Goal: Information Seeking & Learning: Check status

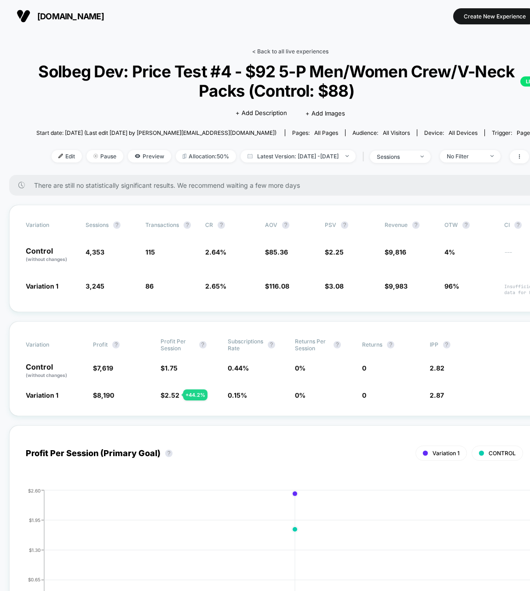
click at [312, 48] on link "< Back to all live experiences" at bounding box center [290, 51] width 76 height 7
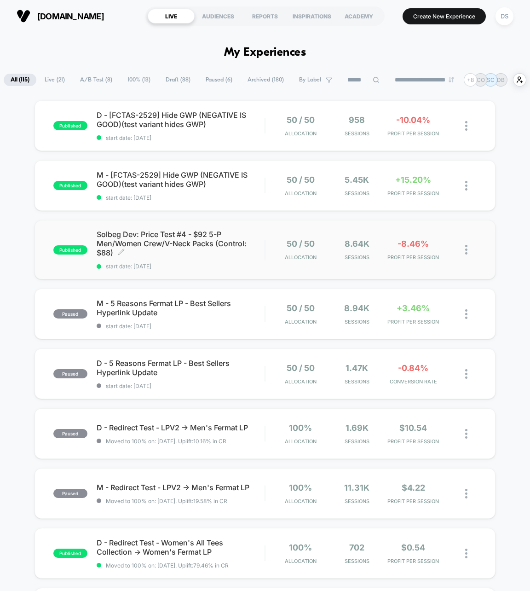
click at [222, 251] on span "Solbeg Dev: Price Test #4 - $92 5-P Men/Women Crew/V-Neck Packs (Control: $88) …" at bounding box center [181, 244] width 168 height 28
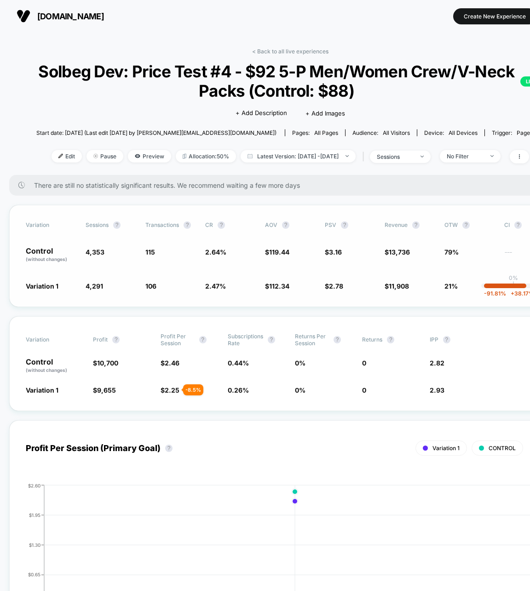
click at [217, 253] on span "2.64 %" at bounding box center [215, 252] width 21 height 8
click at [303, 52] on link "< Back to all live experiences" at bounding box center [290, 51] width 76 height 7
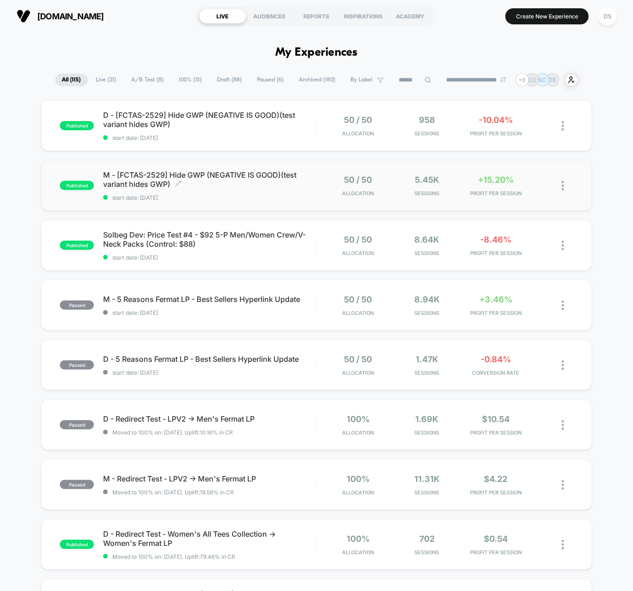
click at [220, 177] on span "M - [FCTAS-2529] Hide GWP (NEGATIVE IS GOOD)(test variant hides GWP) Click to e…" at bounding box center [209, 179] width 213 height 18
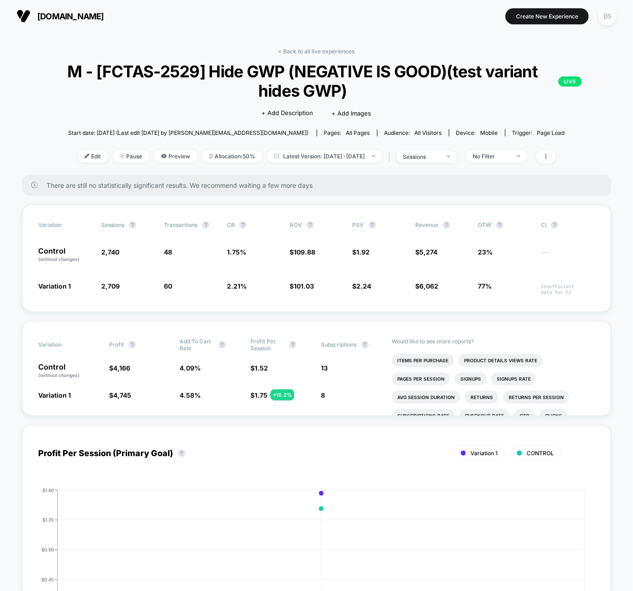
click at [309, 55] on div "< Back to all live experiences M - [FCTAS-2529] Hide GWP (NEGATIVE IS GOOD)(tes…" at bounding box center [316, 111] width 589 height 127
click at [309, 52] on link "< Back to all live experiences" at bounding box center [317, 51] width 76 height 7
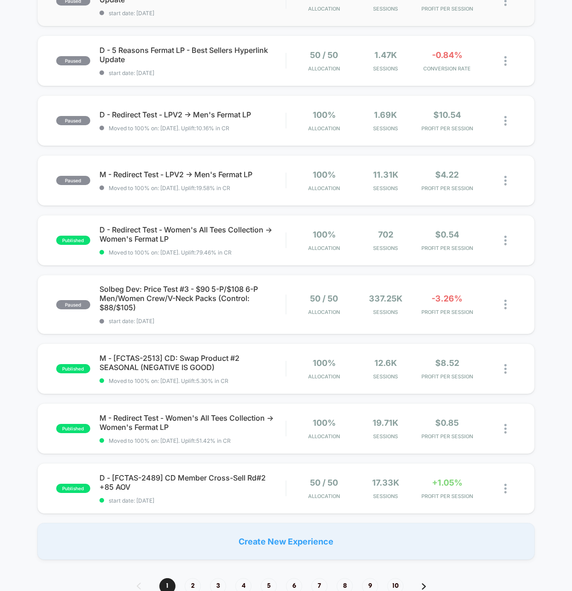
scroll to position [307, 0]
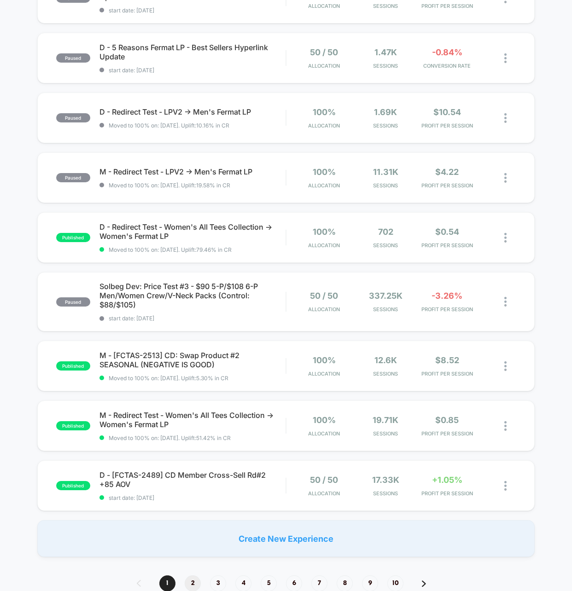
click at [188, 586] on span "2" at bounding box center [193, 583] width 16 height 16
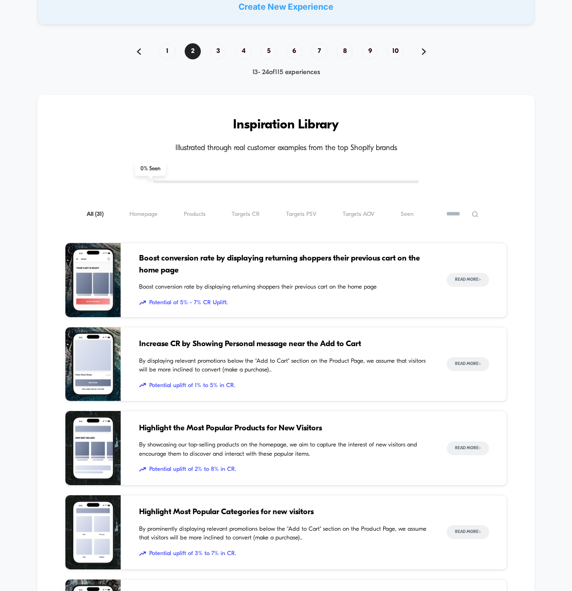
scroll to position [1099, 0]
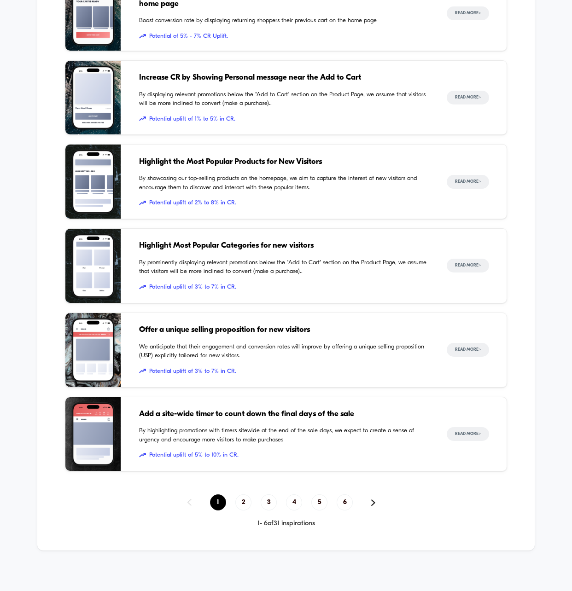
click at [220, 498] on span "1" at bounding box center [218, 502] width 16 height 16
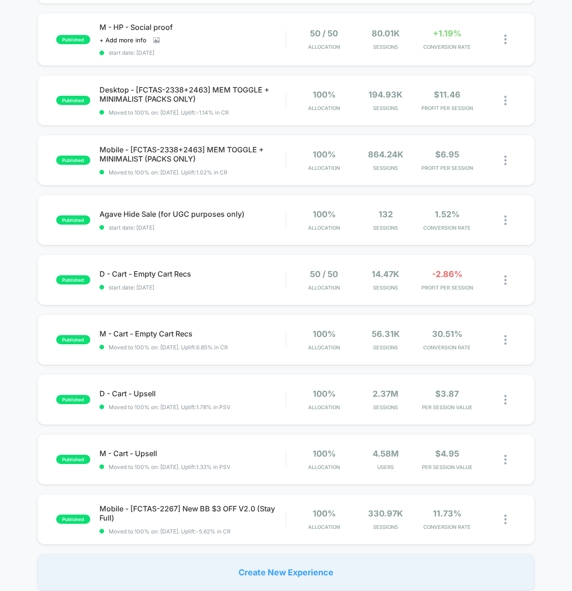
scroll to position [547, 0]
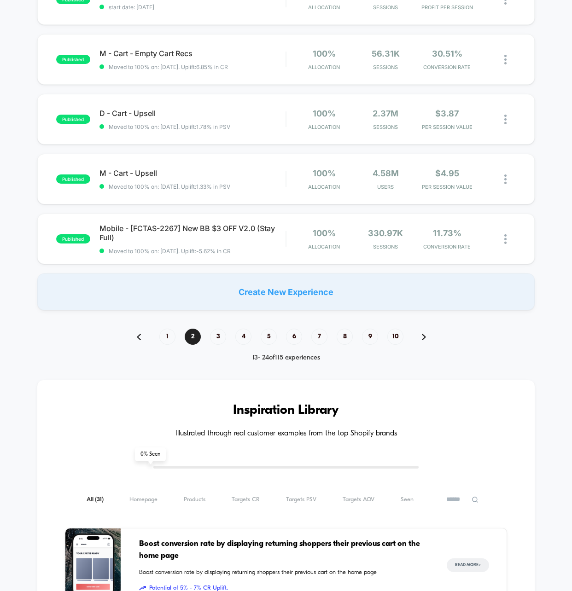
click at [173, 343] on div "1 2 3 4 5 6 7 8 9 10" at bounding box center [286, 337] width 317 height 16
click at [167, 337] on span "1" at bounding box center [167, 337] width 16 height 16
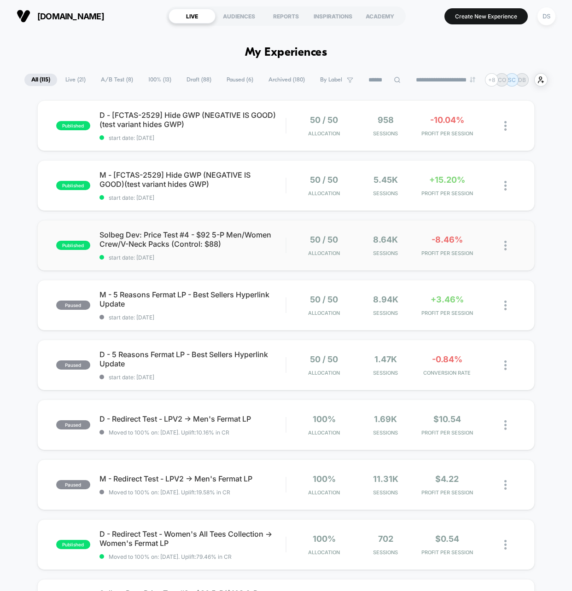
drag, startPoint x: 256, startPoint y: 89, endPoint x: 302, endPoint y: 233, distance: 150.8
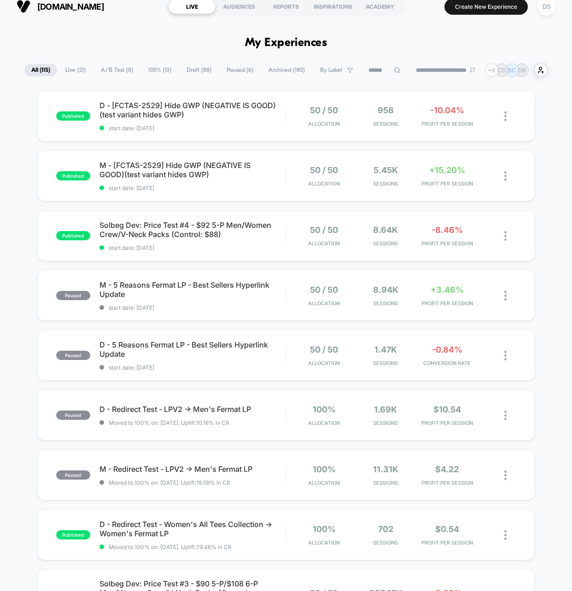
drag, startPoint x: 268, startPoint y: 84, endPoint x: 285, endPoint y: 360, distance: 277.2
drag, startPoint x: 310, startPoint y: 138, endPoint x: 273, endPoint y: 192, distance: 65.3
click at [274, 192] on div "published D - [FCTAS-2529] Hide GWP (NEGATIVE IS GOOD)(test variant hides GWP) …" at bounding box center [286, 473] width 572 height 764
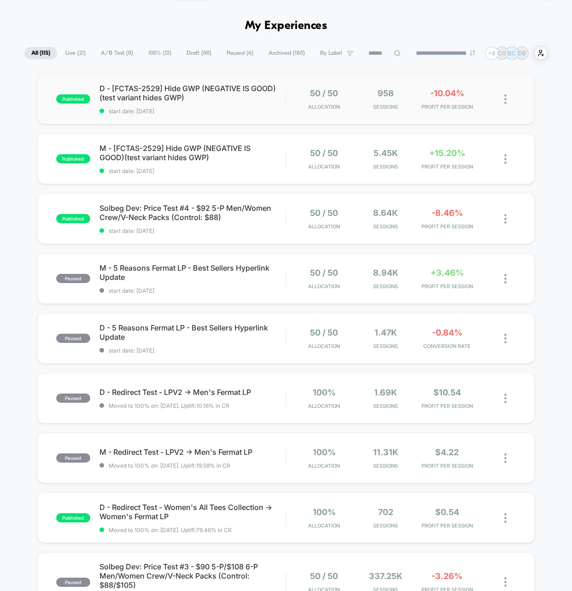
scroll to position [28, 0]
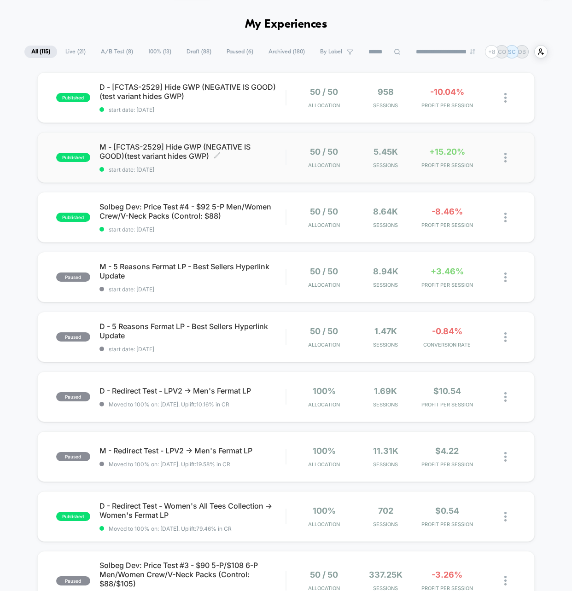
click at [274, 166] on span "start date: [DATE]" at bounding box center [192, 169] width 186 height 7
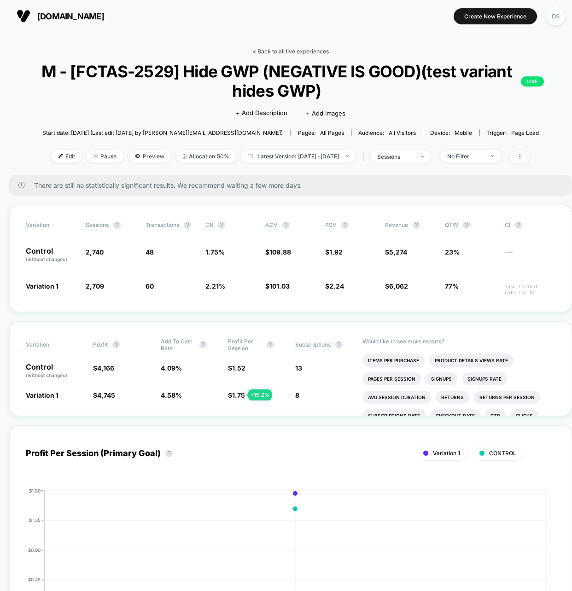
click at [284, 52] on link "< Back to all live experiences" at bounding box center [290, 51] width 76 height 7
